Goal: Check status: Check status

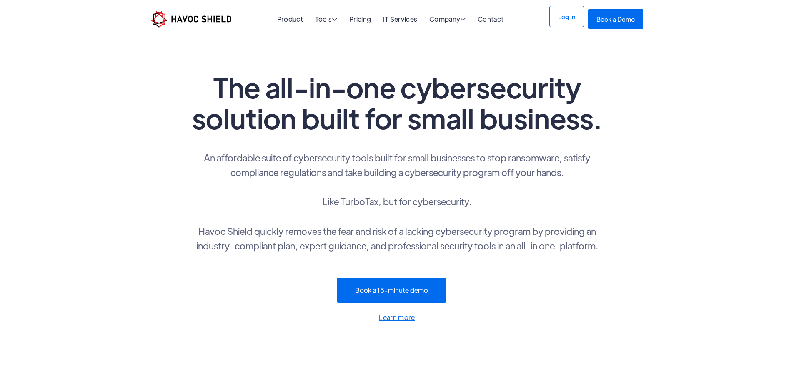
click at [584, 23] on link "Log In" at bounding box center [566, 16] width 35 height 21
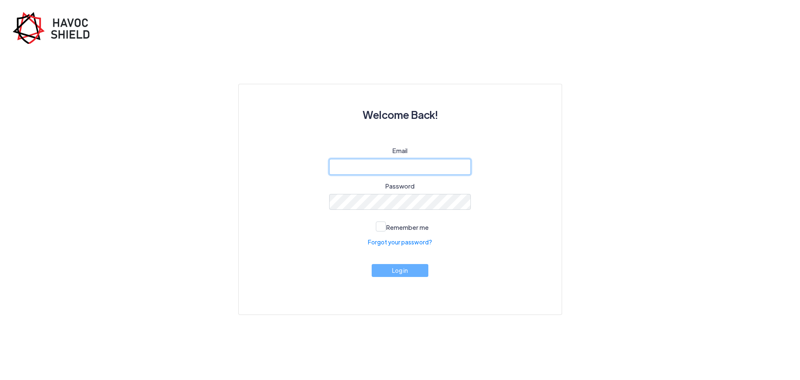
click at [412, 168] on input "email" at bounding box center [400, 167] width 142 height 16
type input "cyber@ijk.international"
click at [380, 228] on span at bounding box center [381, 226] width 10 height 10
click at [0, 0] on input "Remember me" at bounding box center [0, 0] width 0 height 0
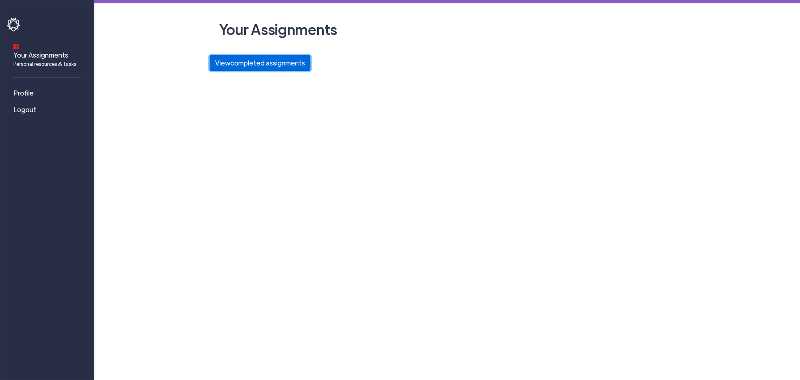
click at [250, 58] on button "View completed assignments" at bounding box center [260, 63] width 101 height 16
click at [263, 67] on button "View completed assignments" at bounding box center [260, 63] width 101 height 16
drag, startPoint x: 0, startPoint y: 0, endPoint x: 252, endPoint y: 68, distance: 261.0
click at [252, 68] on button "View completed assignments" at bounding box center [260, 63] width 101 height 16
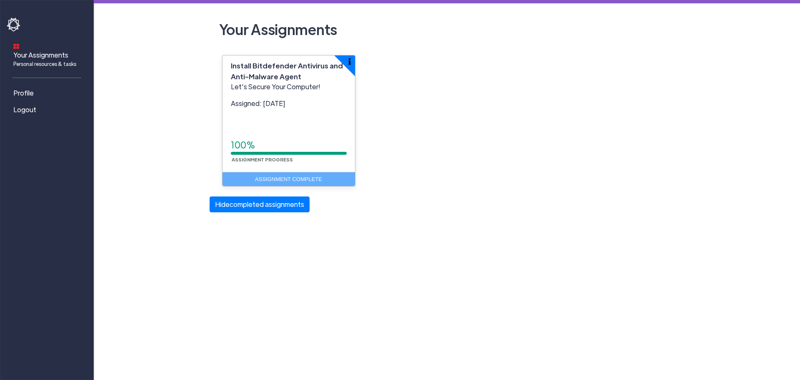
click at [189, 58] on main "Your Assignments Install Bitdefender Antivirus and Anti-Malware Agent Let's Sec…" at bounding box center [447, 106] width 706 height 212
